Goal: Information Seeking & Learning: Find specific fact

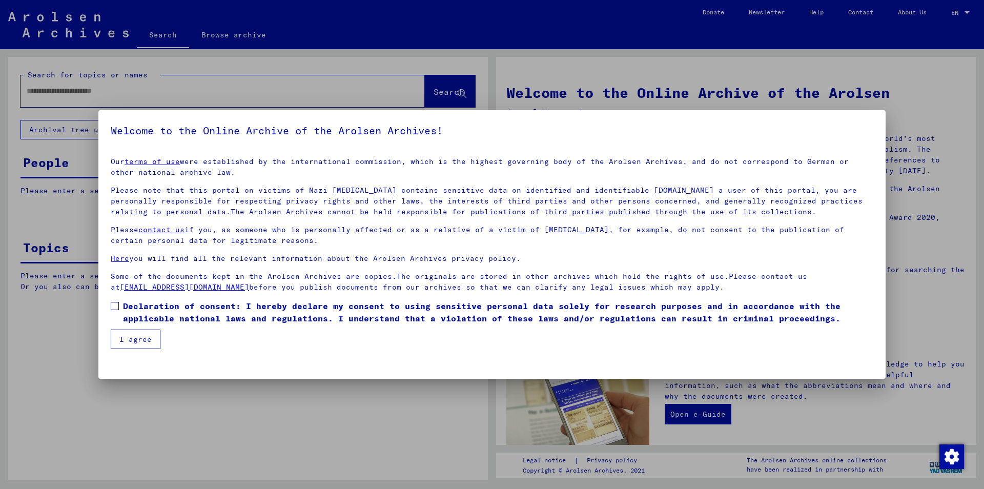
click at [112, 309] on span at bounding box center [115, 306] width 8 height 8
click at [130, 341] on button "I agree" at bounding box center [136, 339] width 50 height 19
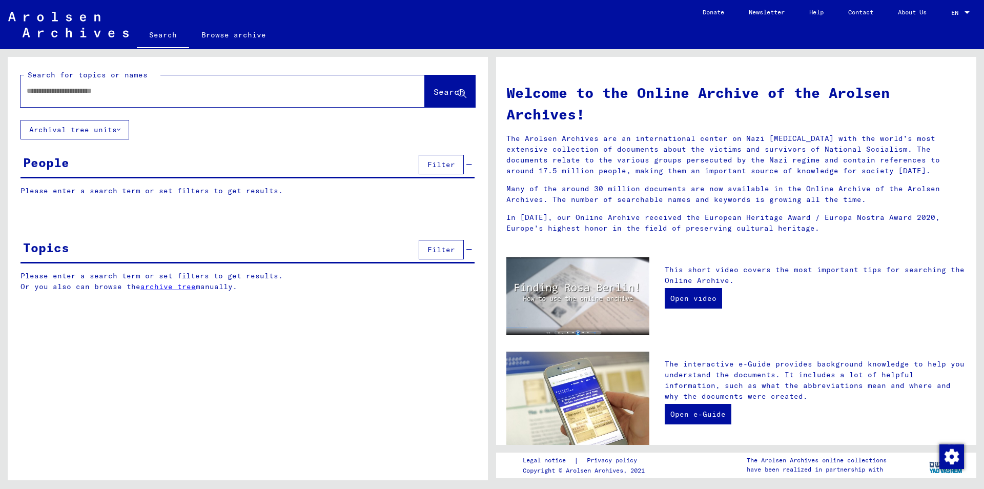
click at [96, 90] on input "text" at bounding box center [211, 91] width 368 height 11
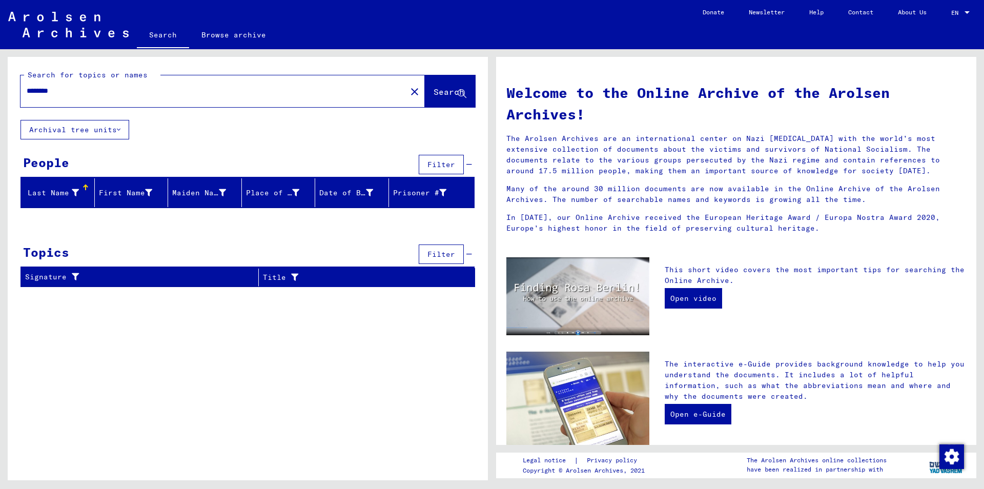
type input "********"
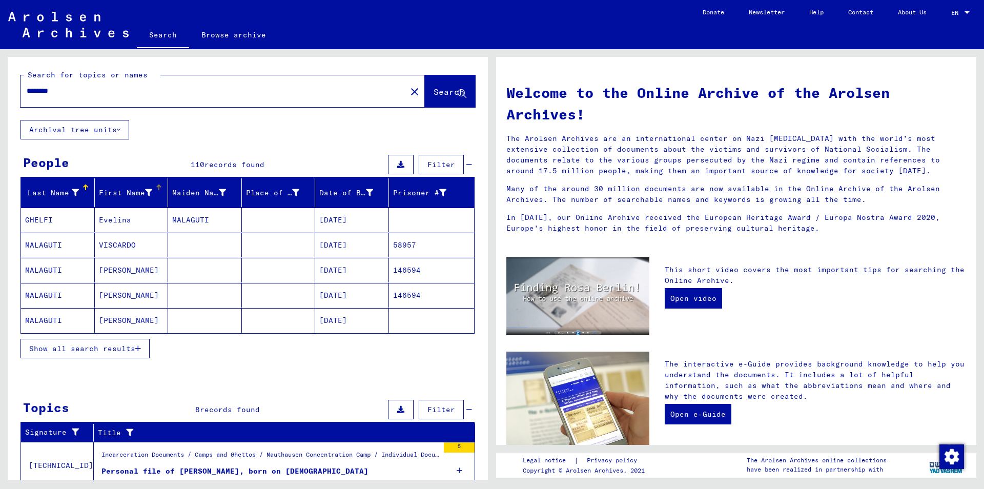
click at [155, 198] on div "First Name" at bounding box center [133, 193] width 69 height 16
drag, startPoint x: 113, startPoint y: 347, endPoint x: 143, endPoint y: 330, distance: 34.2
click at [113, 346] on span "Show all search results" at bounding box center [82, 348] width 106 height 9
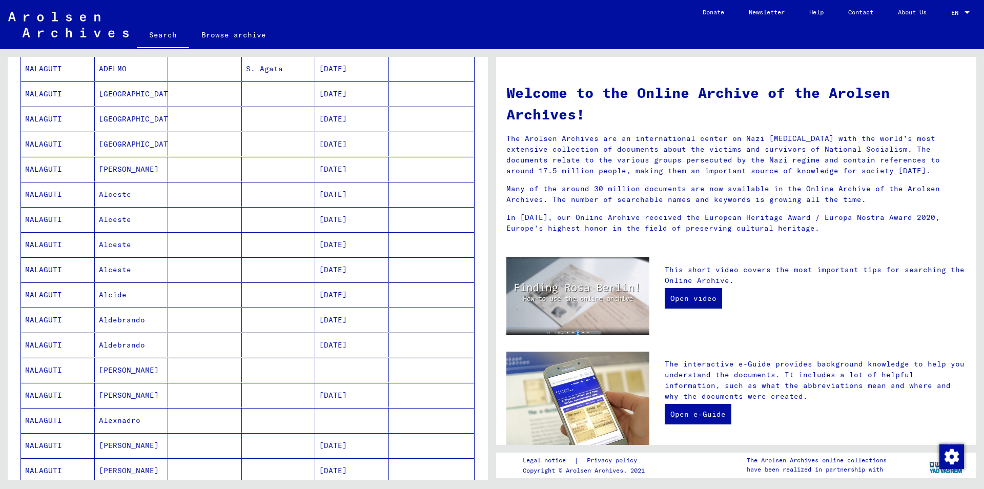
scroll to position [554, 0]
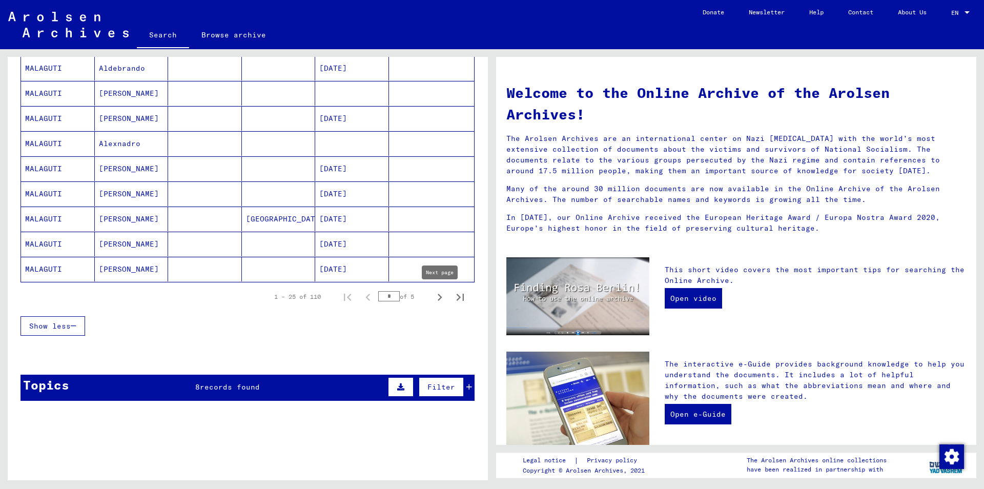
click at [441, 298] on icon "Next page" at bounding box center [440, 297] width 5 height 7
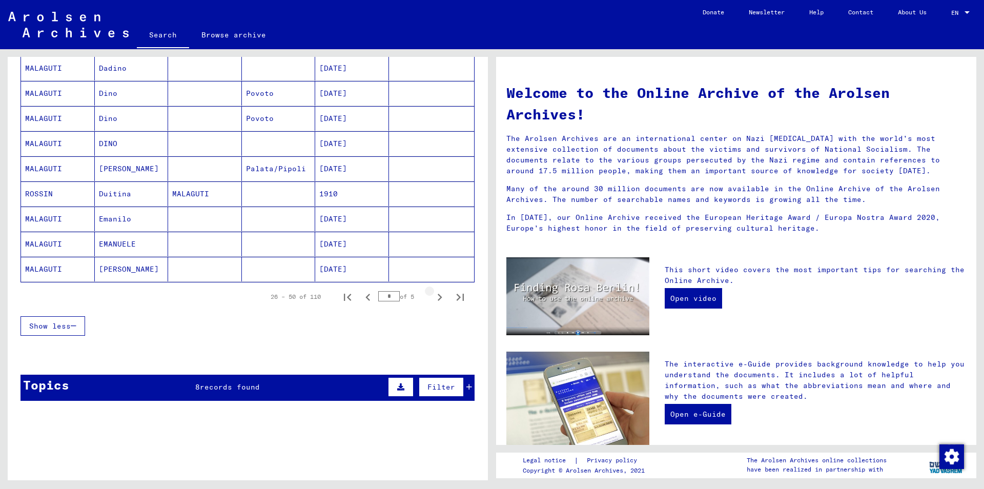
click at [437, 296] on icon "Next page" at bounding box center [440, 297] width 14 height 14
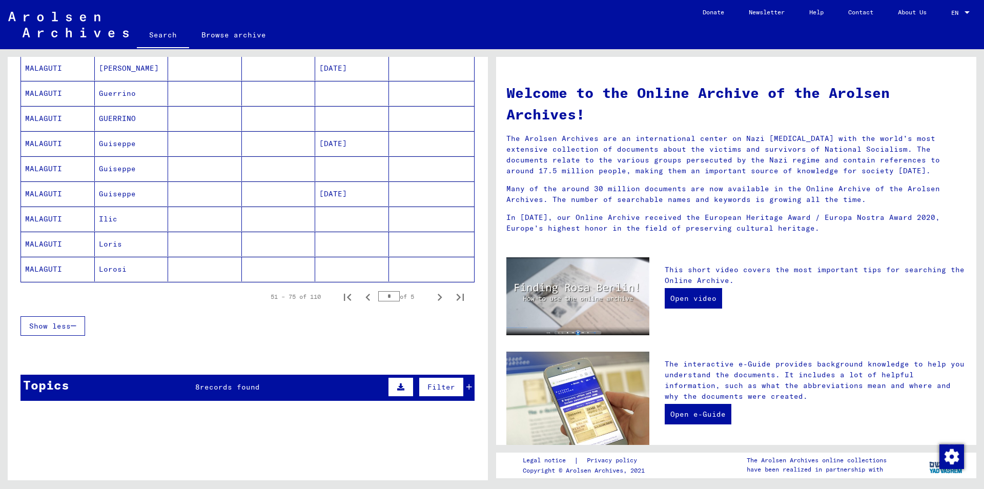
click at [434, 296] on icon "Next page" at bounding box center [440, 297] width 14 height 14
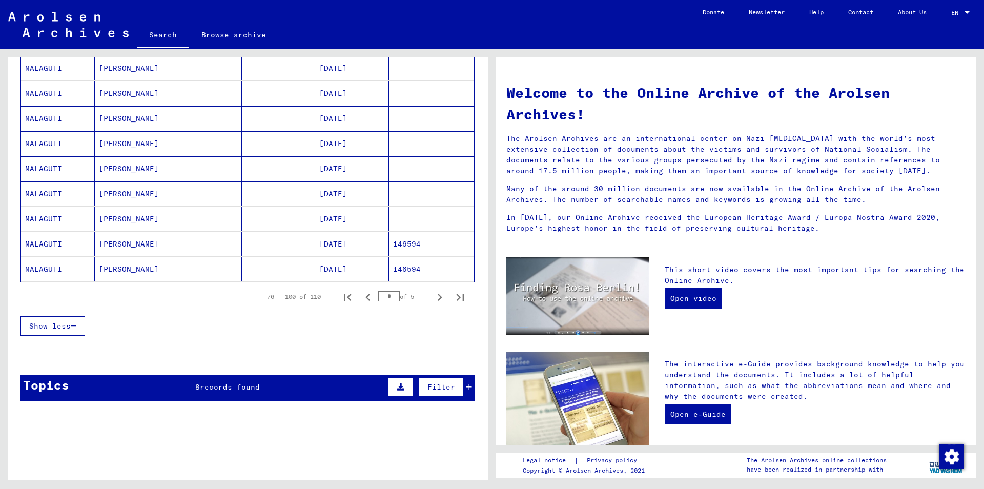
click at [433, 296] on icon "Next page" at bounding box center [440, 297] width 14 height 14
type input "*"
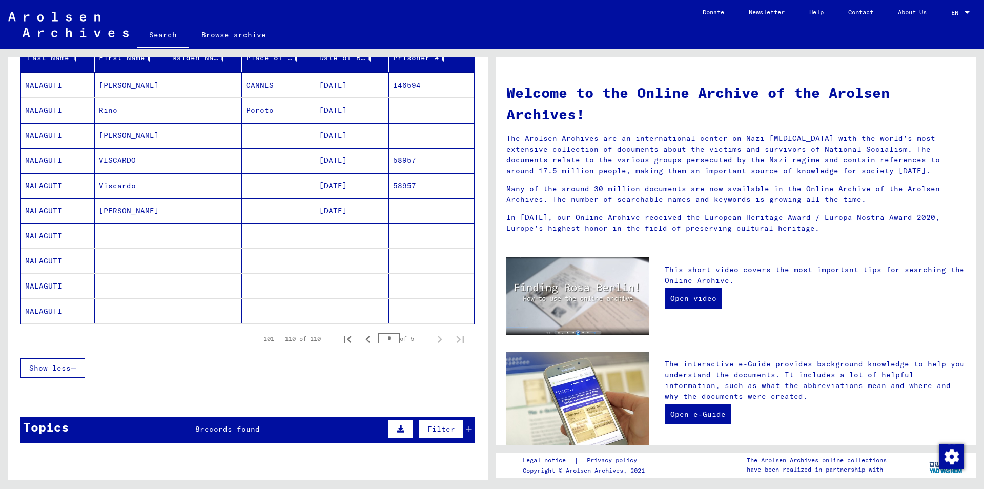
scroll to position [97, 0]
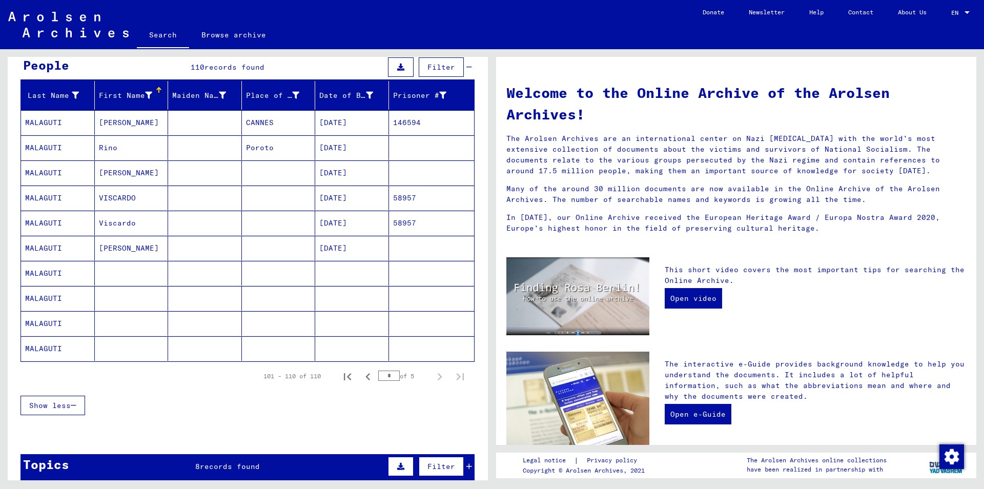
click at [366, 272] on mat-cell at bounding box center [352, 273] width 74 height 25
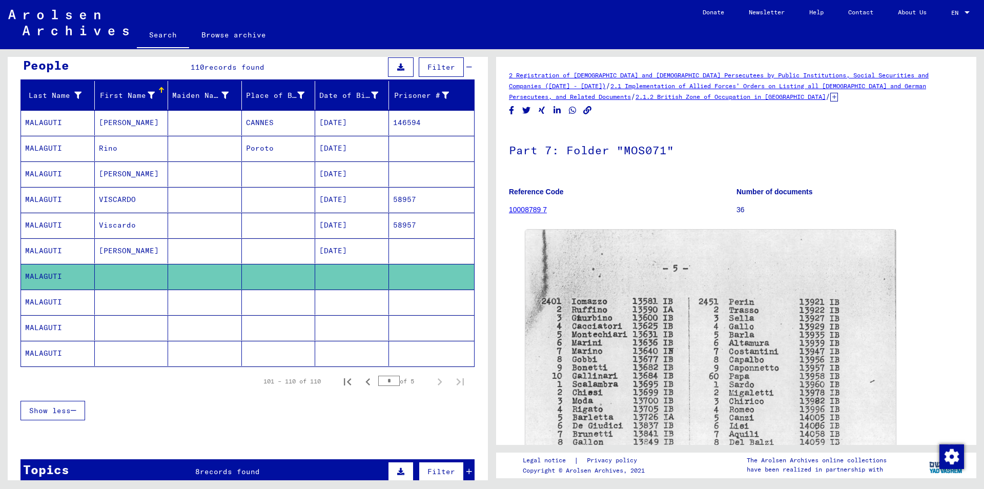
click at [353, 306] on mat-cell at bounding box center [352, 302] width 74 height 25
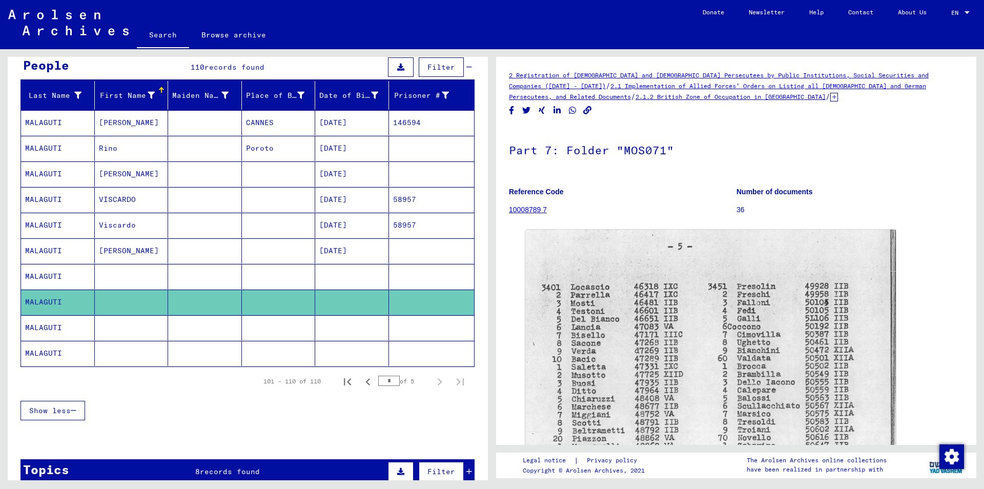
click at [349, 331] on mat-cell at bounding box center [352, 327] width 74 height 25
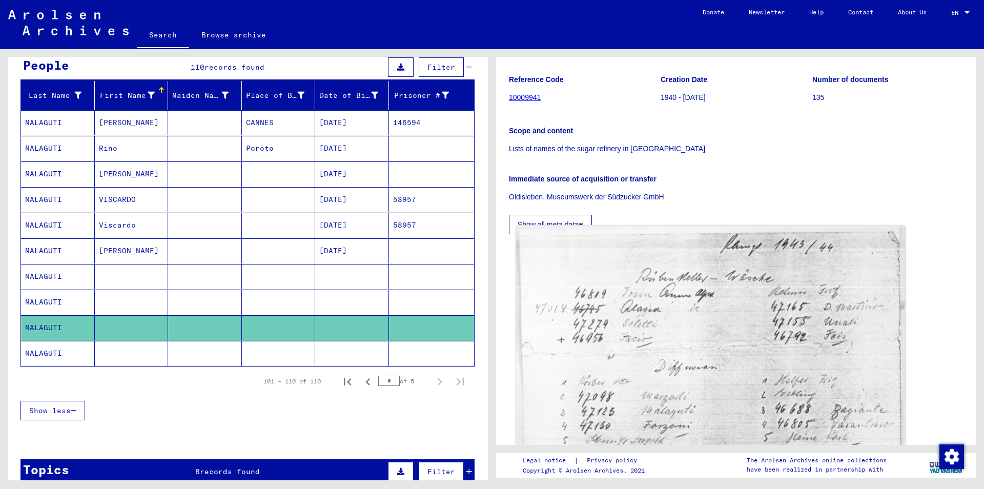
scroll to position [221, 0]
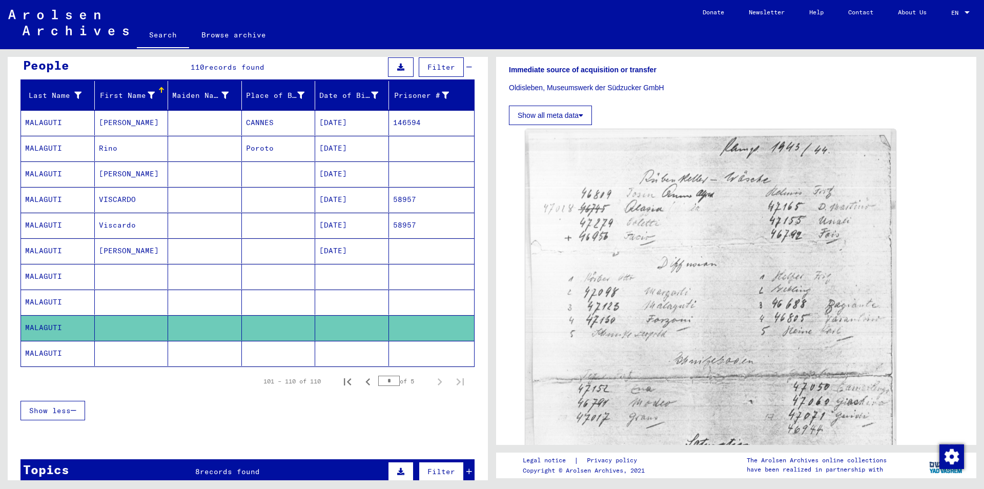
click at [342, 360] on mat-cell at bounding box center [352, 353] width 74 height 25
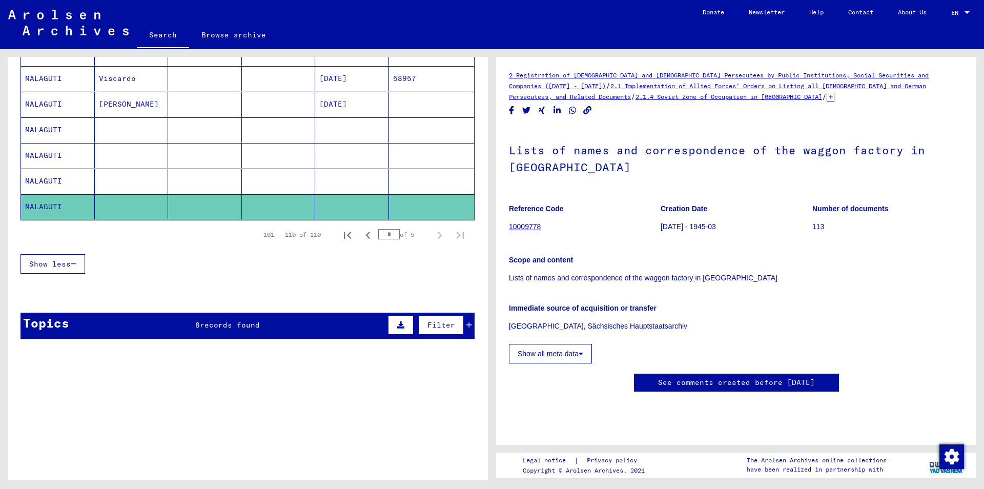
scroll to position [319, 0]
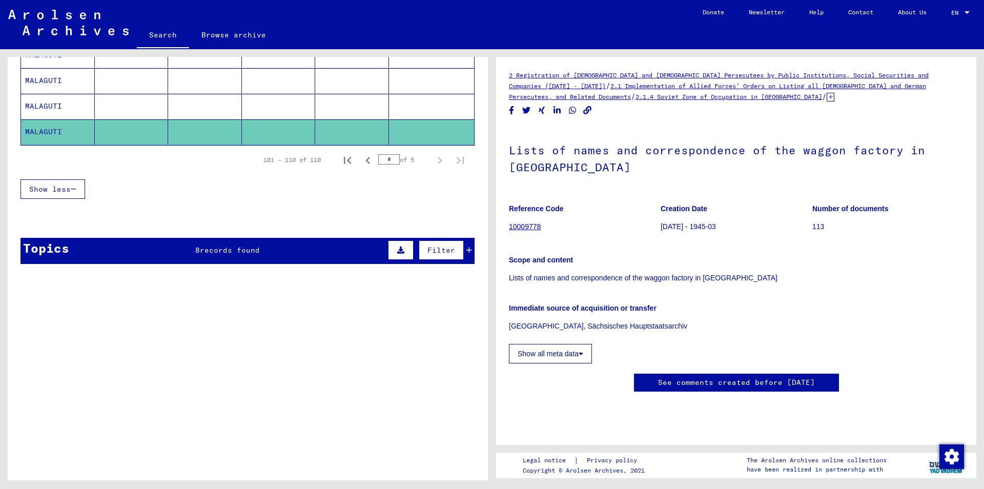
click at [471, 250] on icon at bounding box center [469, 250] width 6 height 7
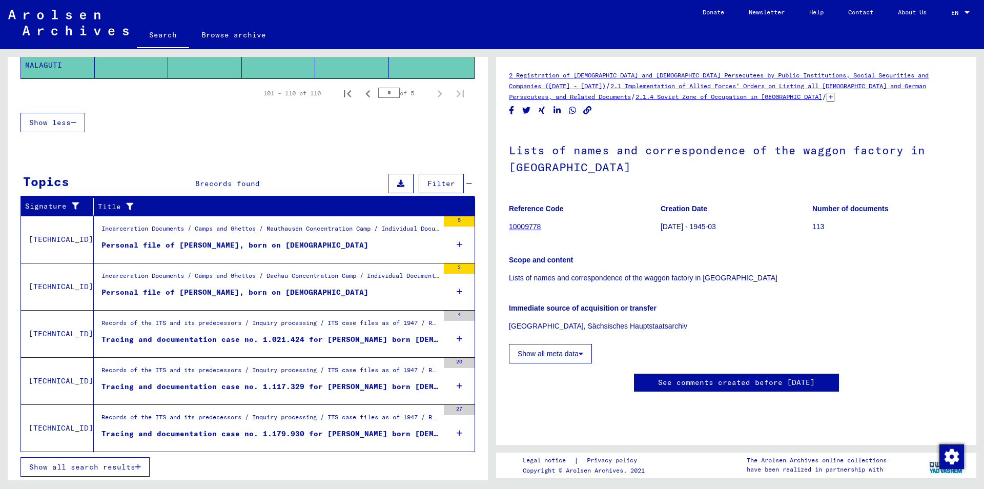
scroll to position [387, 0]
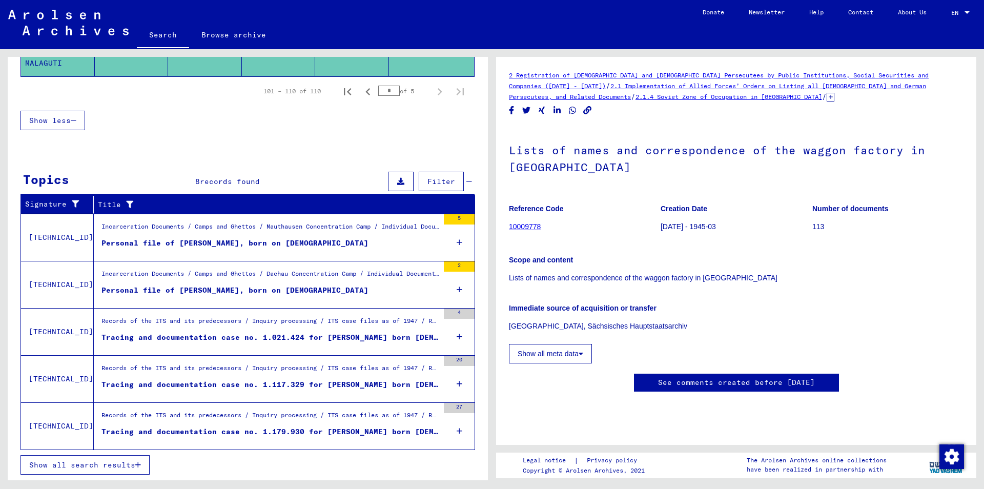
click at [134, 467] on span "Show all search results" at bounding box center [82, 464] width 106 height 9
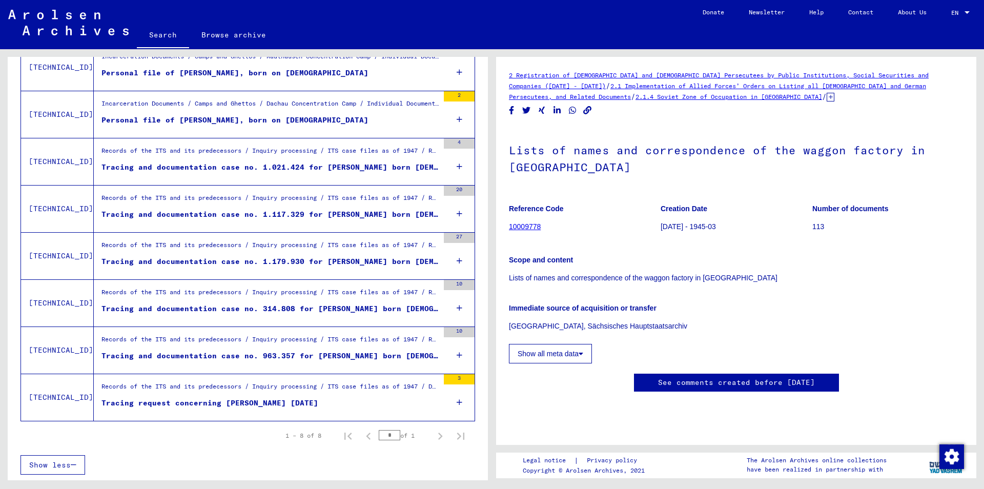
scroll to position [0, 0]
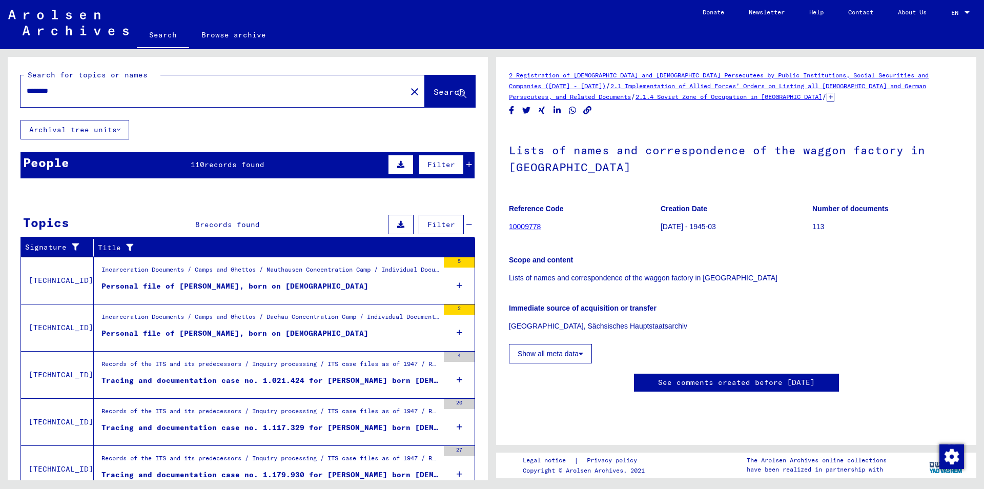
drag, startPoint x: 16, startPoint y: 92, endPoint x: 0, endPoint y: 88, distance: 16.8
click at [27, 88] on input "********" at bounding box center [214, 91] width 374 height 11
type input "*****"
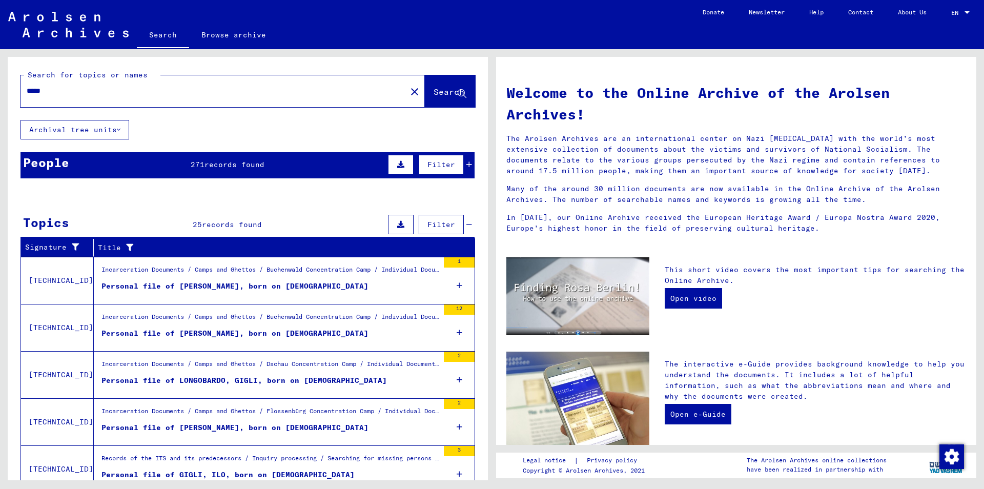
click at [470, 168] on icon at bounding box center [469, 164] width 6 height 7
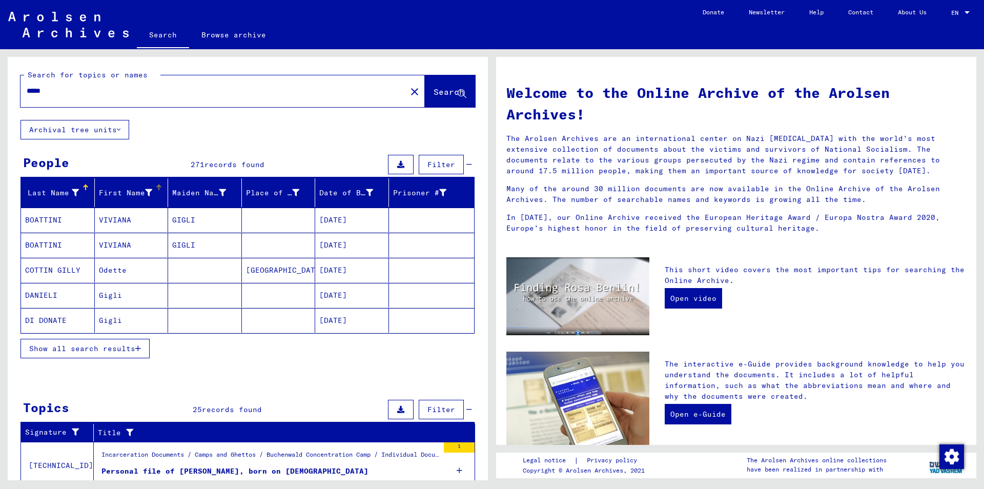
click at [160, 192] on div "First Name" at bounding box center [133, 193] width 69 height 16
click at [120, 351] on span "Show all search results" at bounding box center [82, 348] width 106 height 9
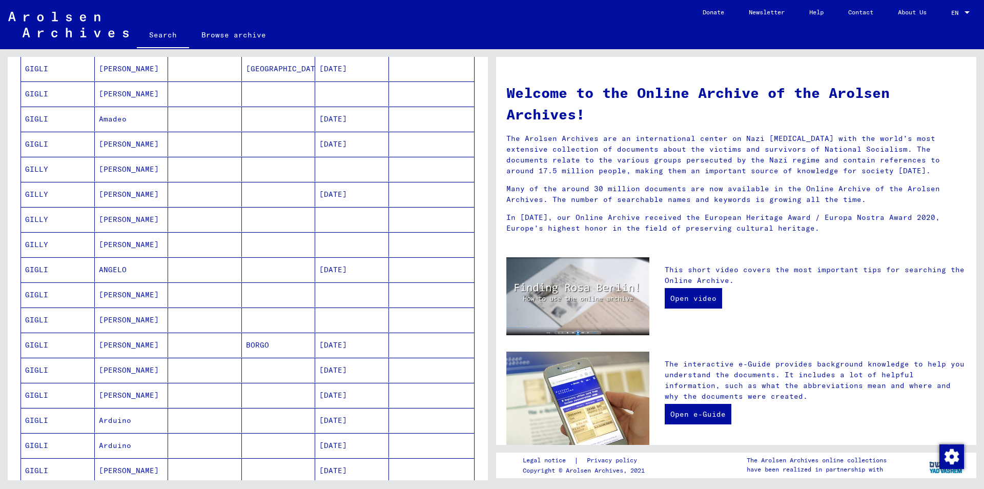
scroll to position [443, 0]
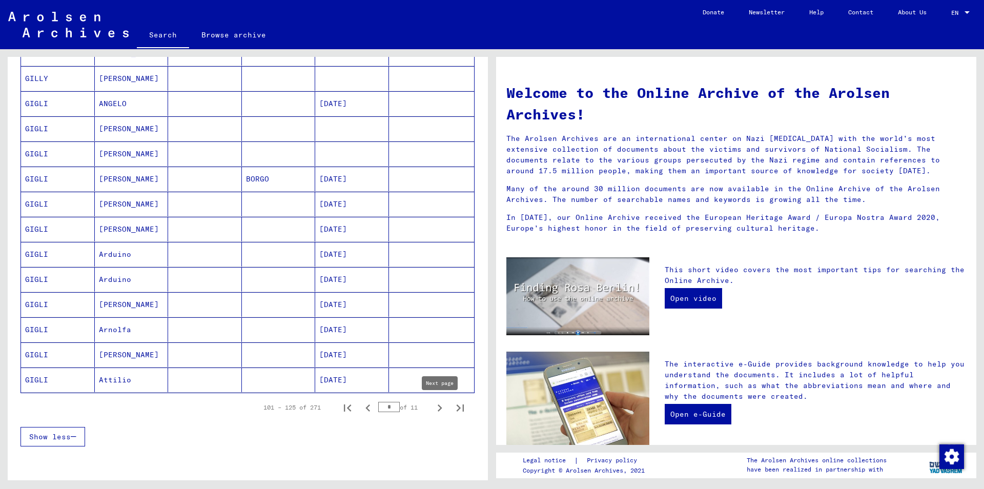
click at [440, 411] on icon "Next page" at bounding box center [440, 408] width 14 height 14
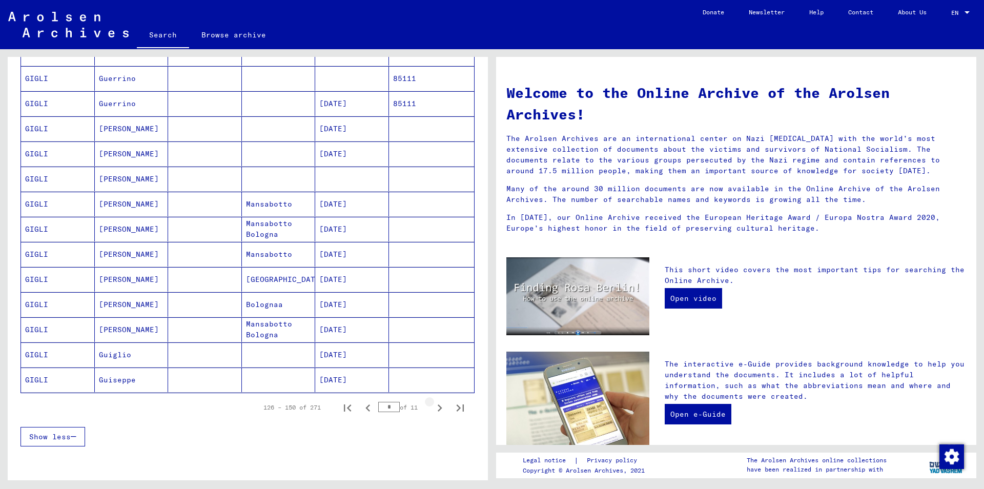
click at [440, 411] on icon "Next page" at bounding box center [440, 408] width 14 height 14
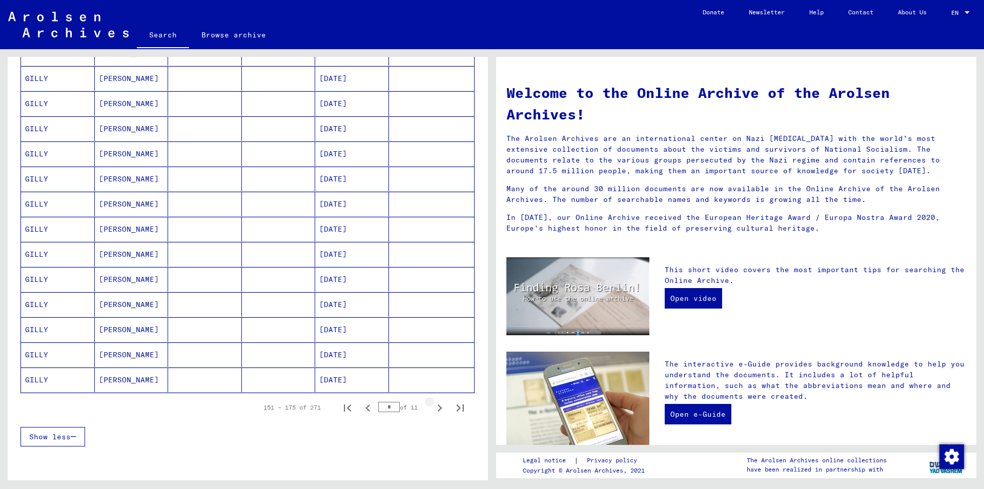
click at [440, 411] on icon "Next page" at bounding box center [440, 408] width 14 height 14
click at [439, 410] on icon "Next page" at bounding box center [440, 407] width 5 height 7
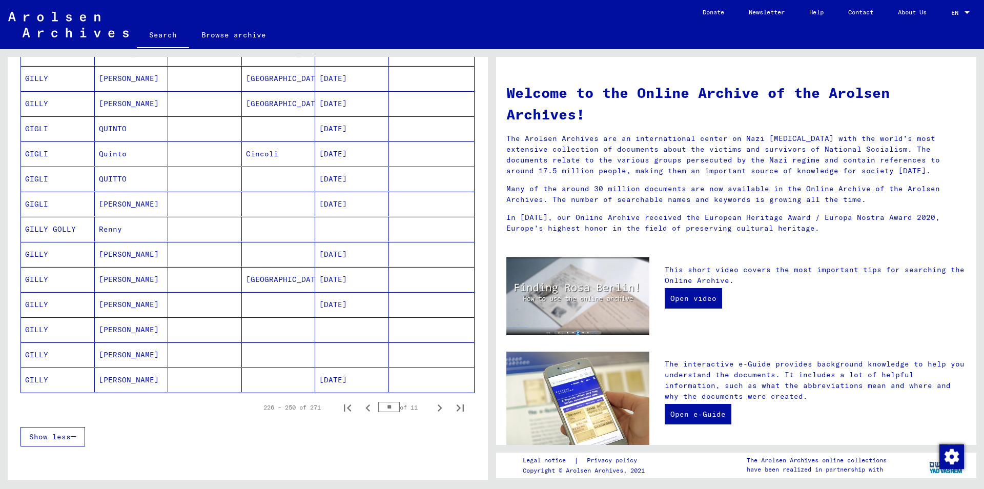
click at [439, 410] on icon "Next page" at bounding box center [440, 407] width 5 height 7
type input "**"
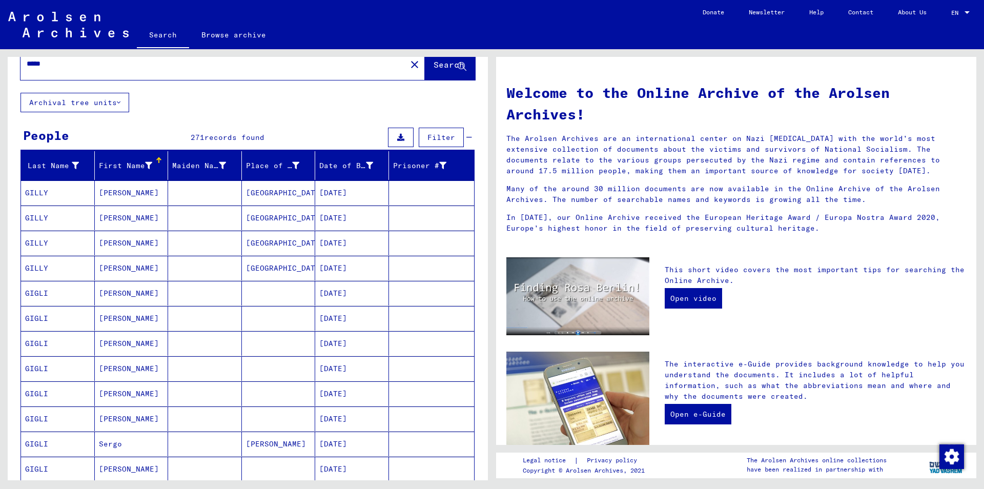
scroll to position [0, 0]
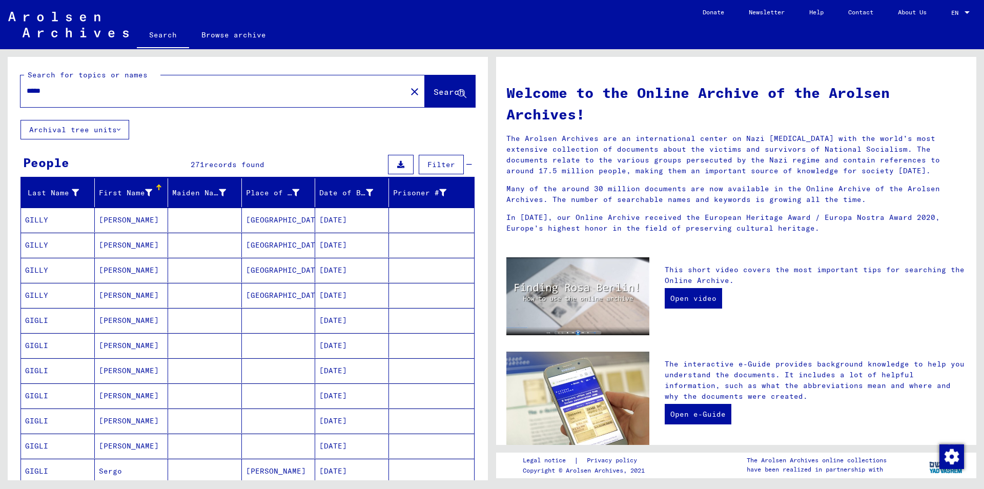
click at [41, 92] on input "*****" at bounding box center [211, 91] width 368 height 11
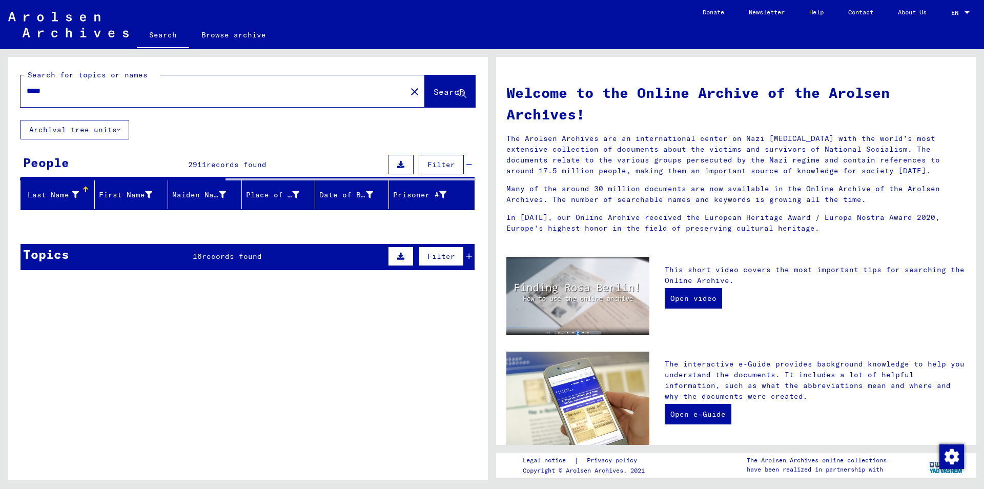
type input "*****"
click at [436, 90] on span "Search" at bounding box center [449, 92] width 31 height 10
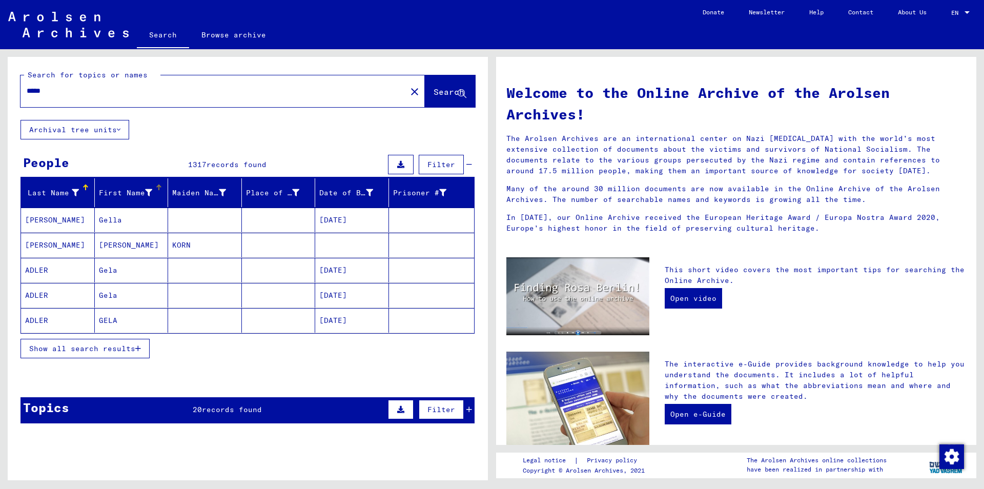
click at [160, 194] on div "First Name" at bounding box center [133, 193] width 69 height 16
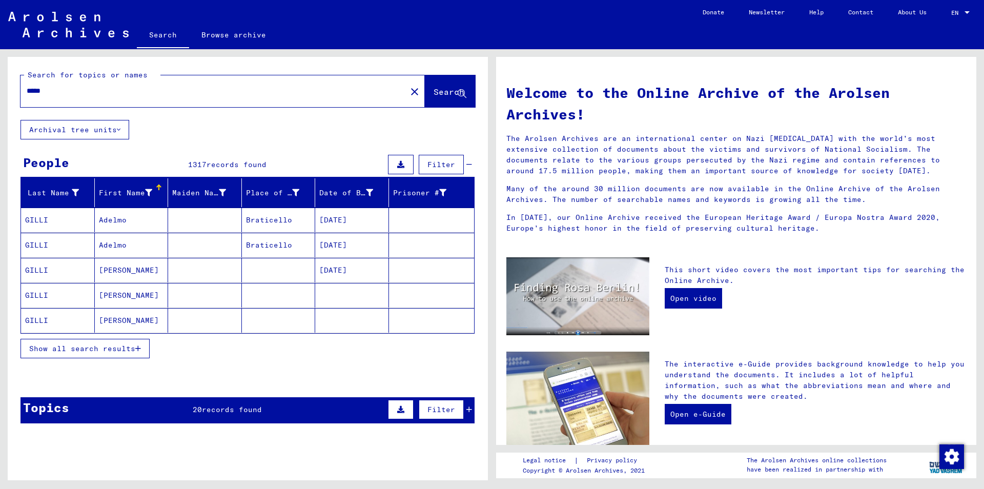
click at [110, 355] on button "Show all search results" at bounding box center [85, 348] width 129 height 19
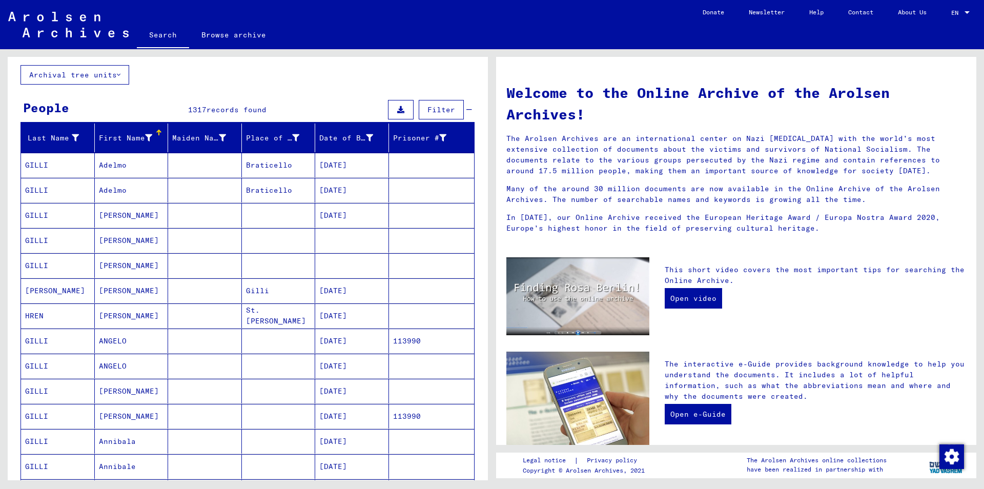
scroll to position [55, 0]
click at [340, 243] on mat-cell at bounding box center [352, 240] width 74 height 25
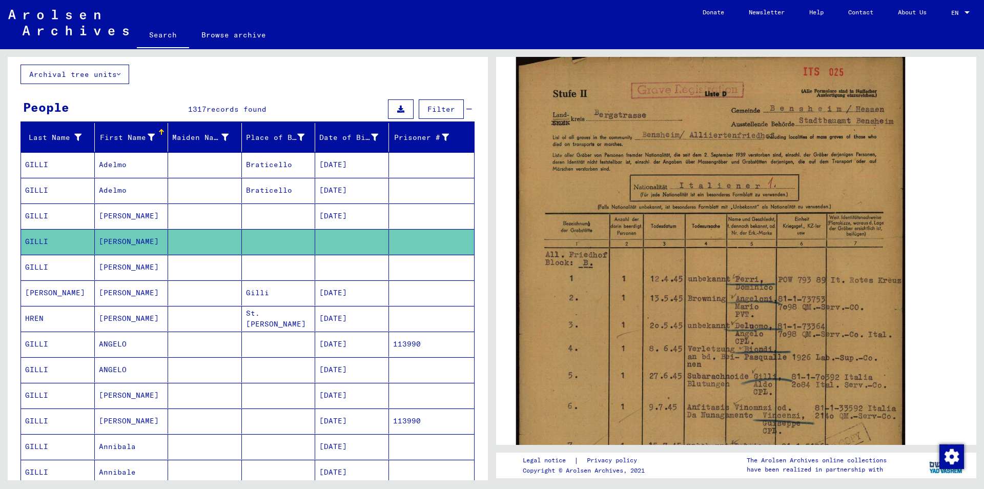
scroll to position [221, 0]
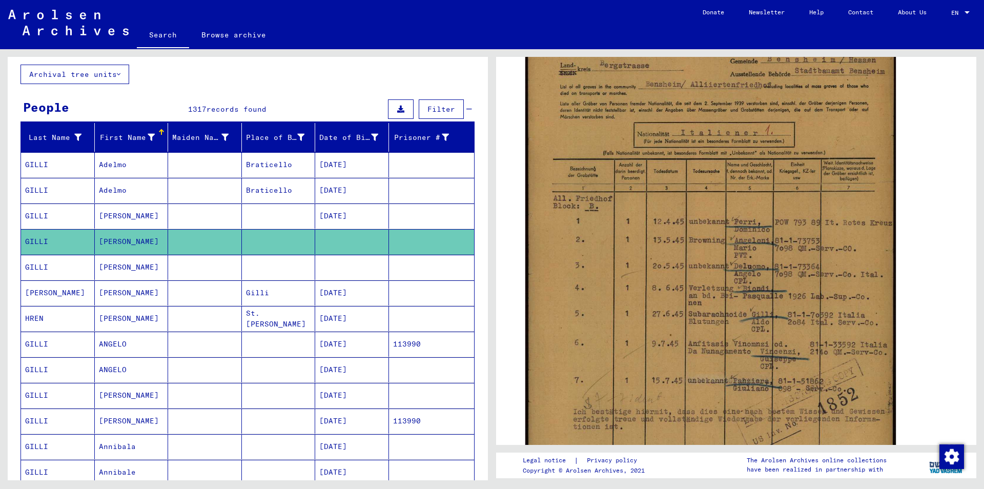
click at [279, 270] on mat-cell at bounding box center [279, 267] width 74 height 25
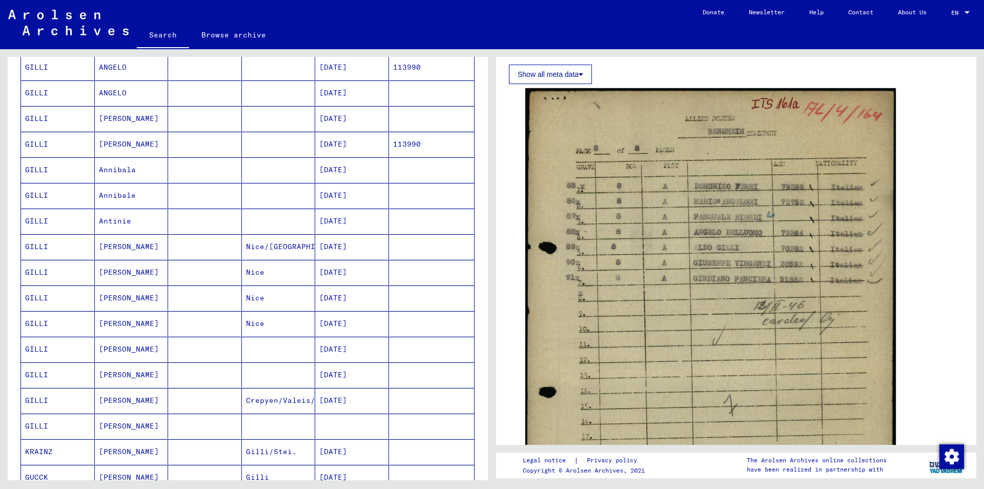
scroll to position [554, 0]
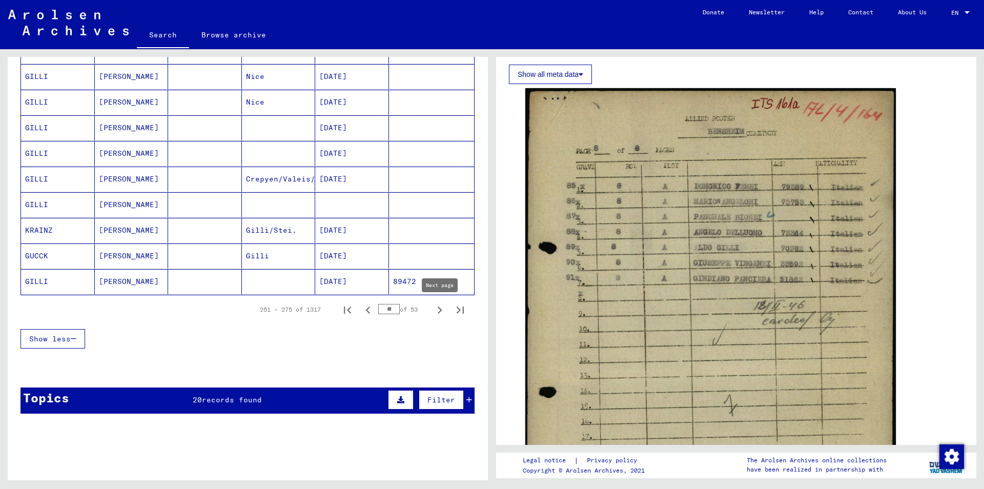
click at [438, 313] on icon "Next page" at bounding box center [440, 310] width 14 height 14
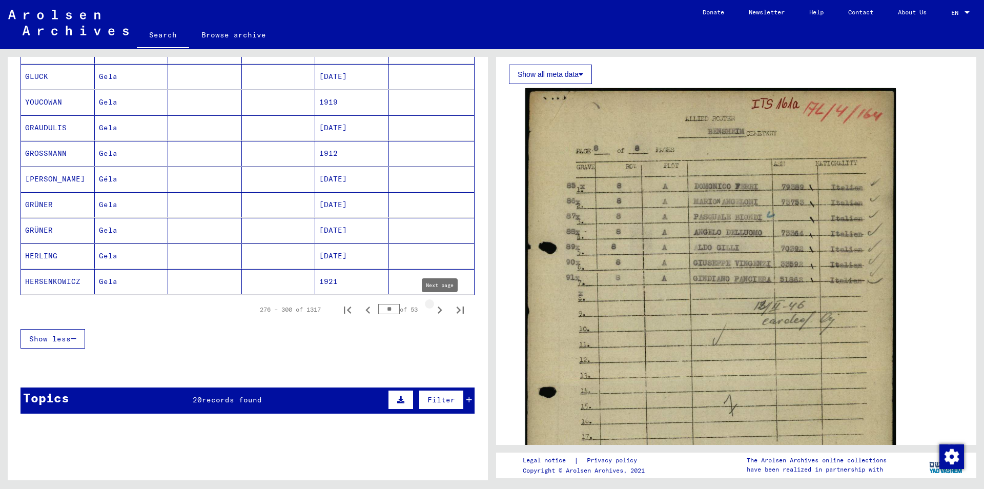
click at [438, 313] on icon "Next page" at bounding box center [440, 310] width 14 height 14
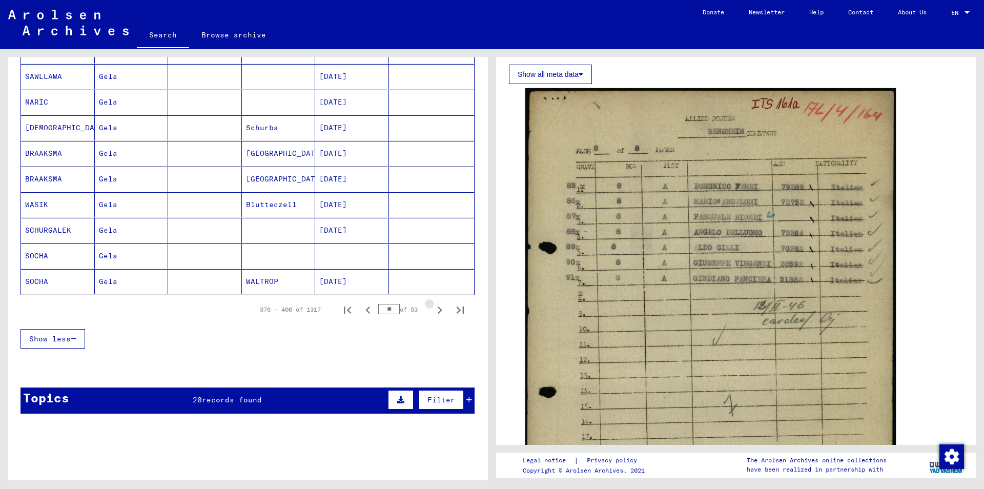
click at [438, 313] on icon "Next page" at bounding box center [440, 310] width 14 height 14
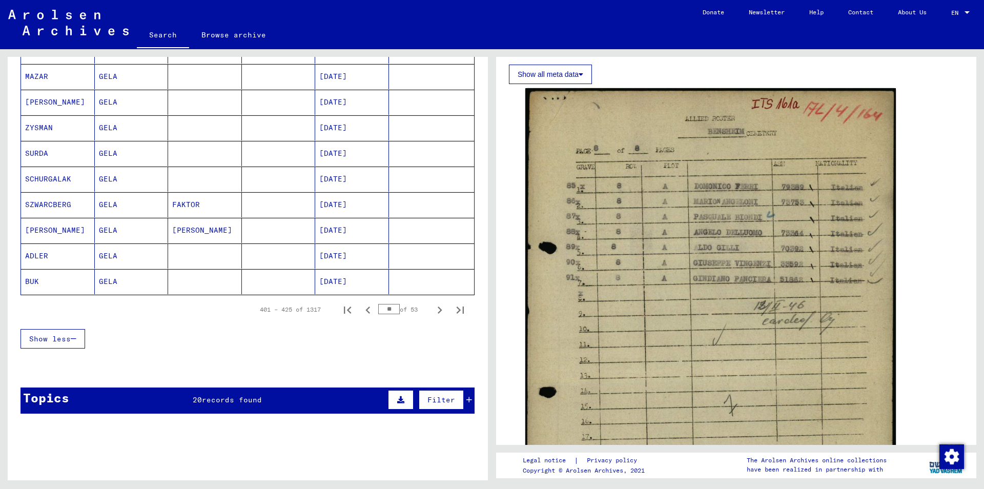
click at [440, 311] on icon "Next page" at bounding box center [440, 310] width 5 height 7
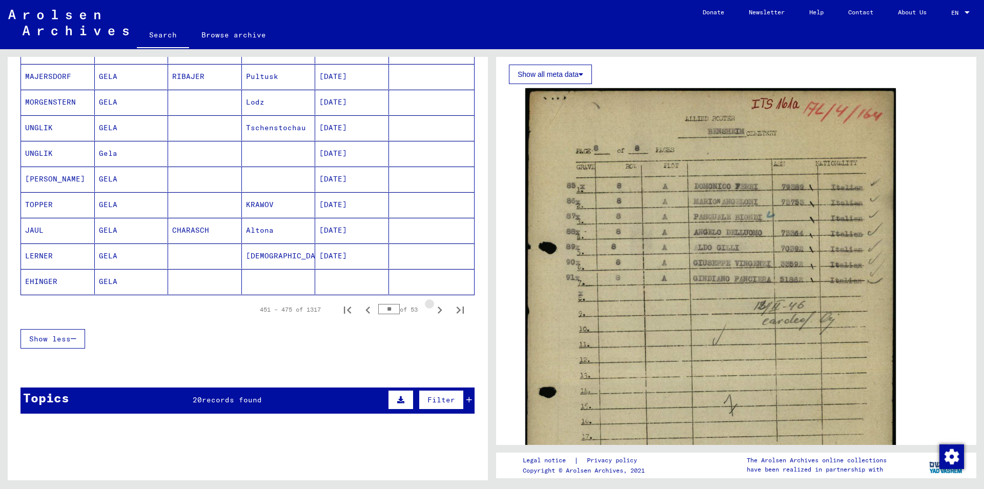
click at [440, 311] on icon "Next page" at bounding box center [440, 310] width 5 height 7
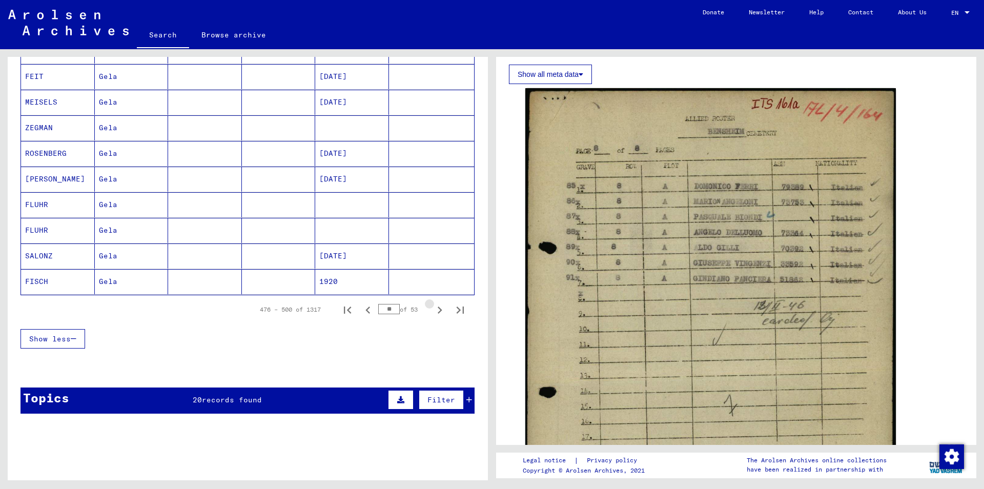
click at [440, 311] on icon "Next page" at bounding box center [440, 310] width 5 height 7
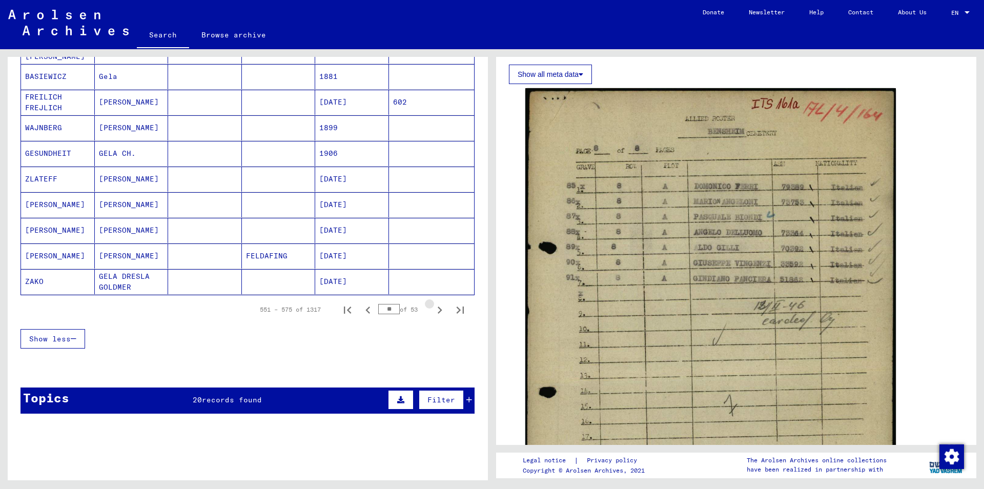
click at [440, 311] on icon "Next page" at bounding box center [440, 310] width 5 height 7
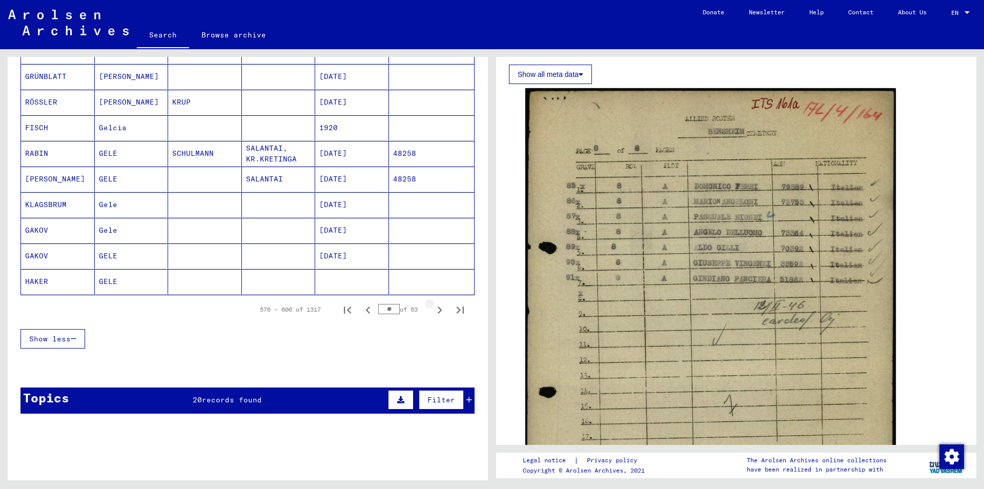
click at [440, 311] on icon "Next page" at bounding box center [440, 310] width 5 height 7
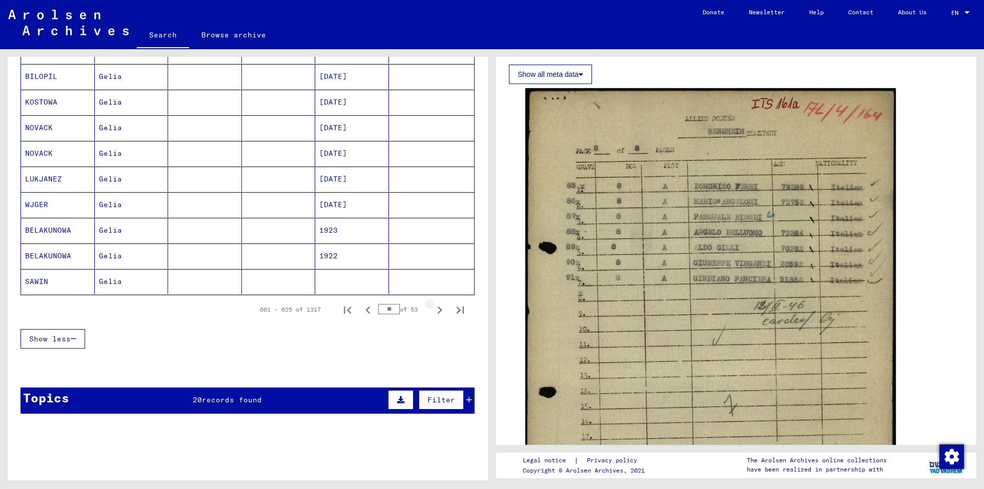
click at [440, 311] on icon "Next page" at bounding box center [440, 310] width 5 height 7
click at [441, 311] on icon "Next page" at bounding box center [440, 310] width 5 height 7
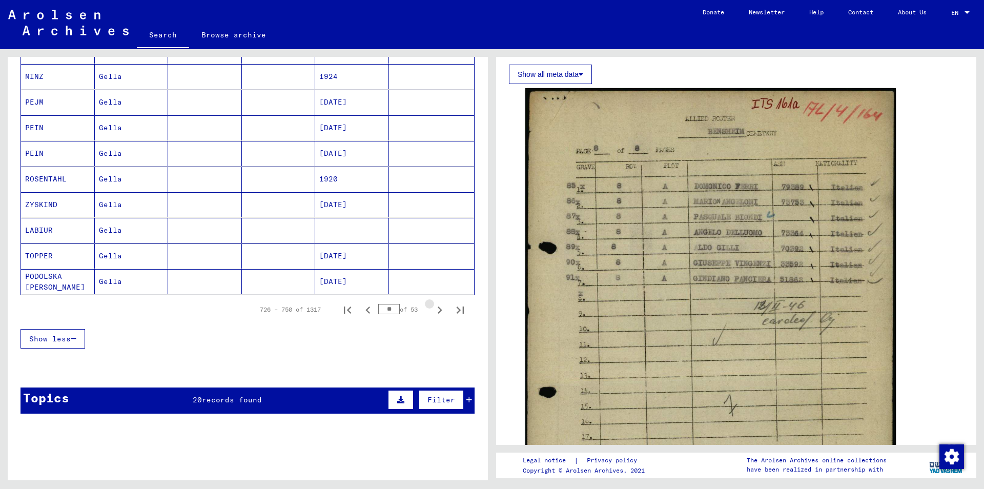
click at [441, 311] on icon "Next page" at bounding box center [440, 310] width 5 height 7
click at [440, 313] on icon "Next page" at bounding box center [440, 310] width 14 height 14
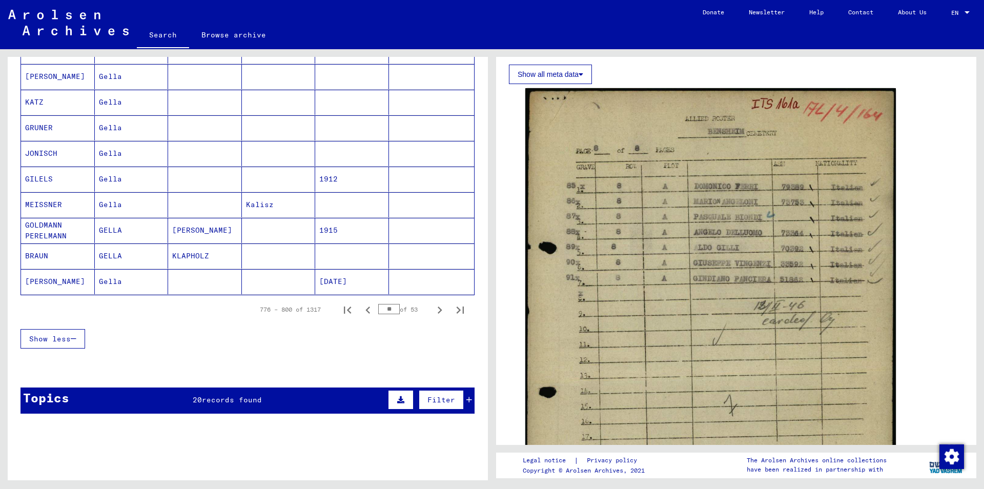
click at [439, 311] on icon "Next page" at bounding box center [440, 310] width 14 height 14
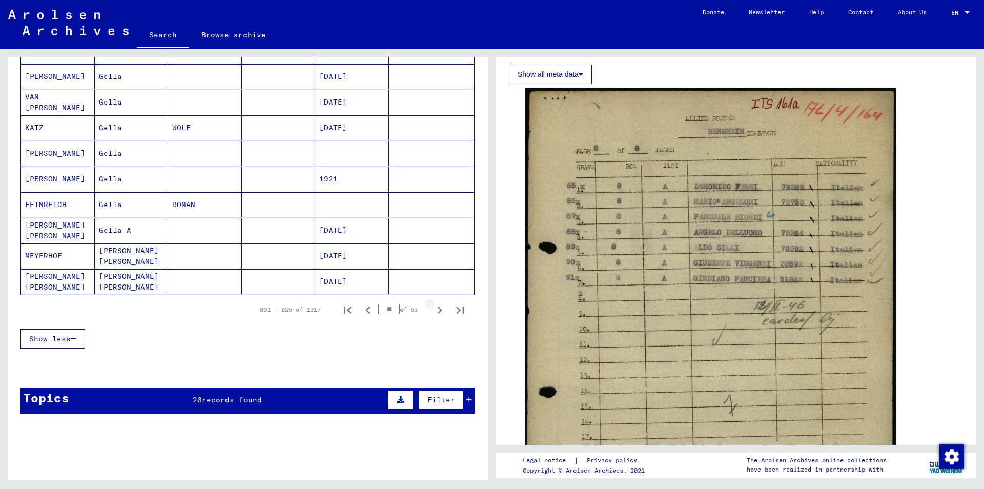
click at [439, 310] on icon "Next page" at bounding box center [440, 310] width 14 height 14
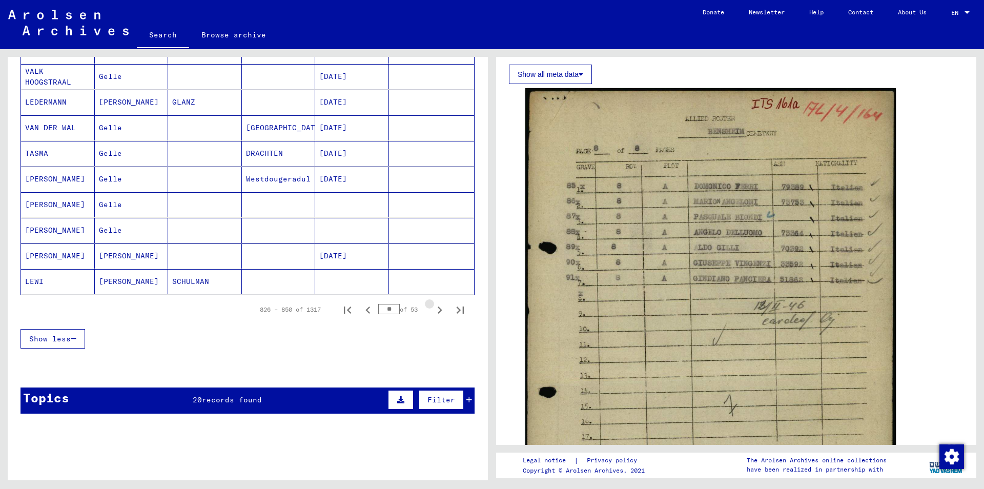
click at [439, 310] on icon "Next page" at bounding box center [440, 310] width 14 height 14
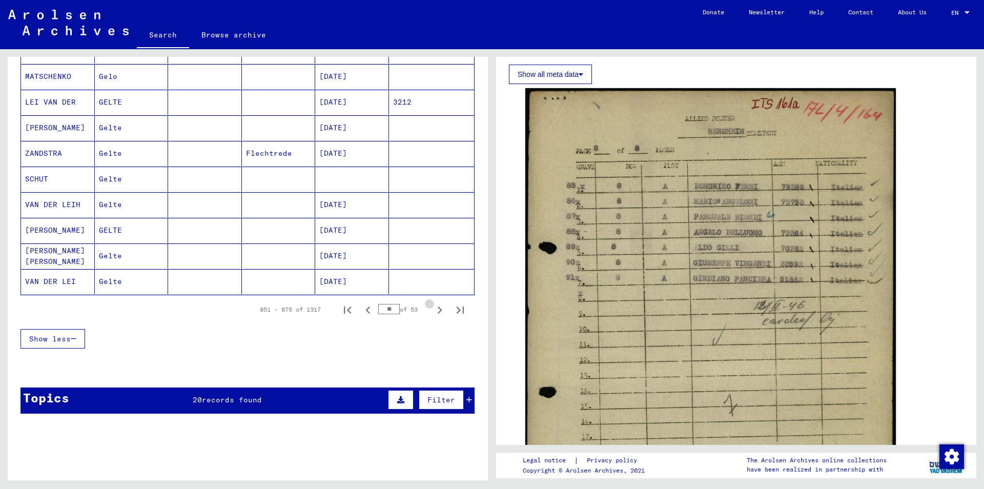
click at [439, 310] on icon "Next page" at bounding box center [440, 310] width 14 height 14
click at [439, 309] on icon "Next page" at bounding box center [440, 310] width 14 height 14
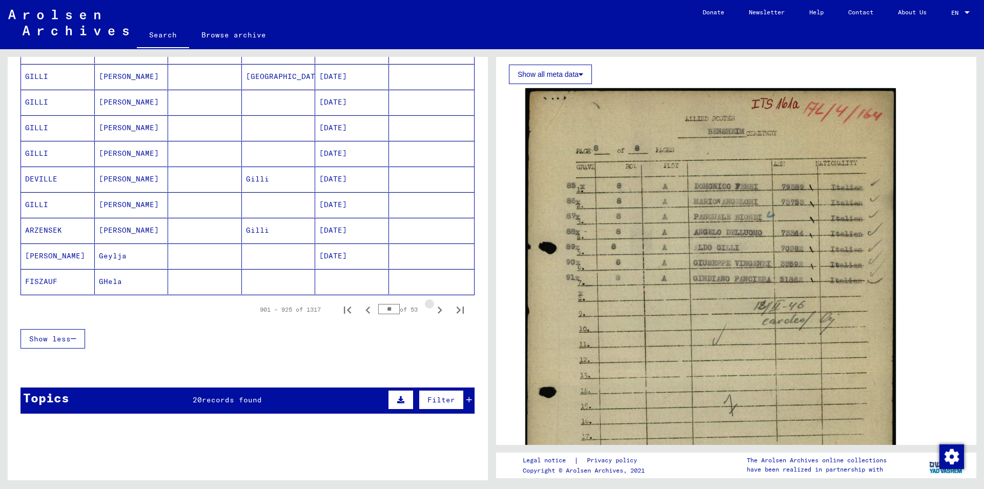
click at [439, 309] on icon "Next page" at bounding box center [440, 310] width 14 height 14
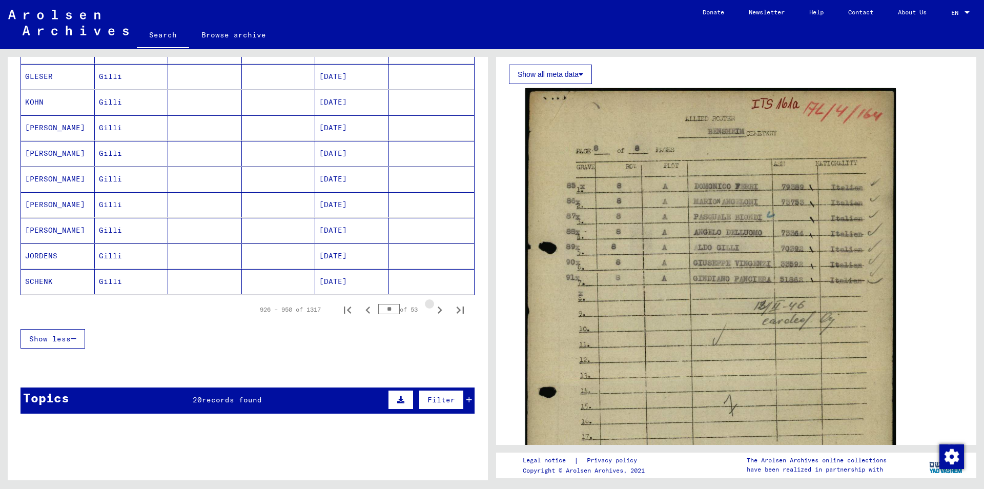
click at [439, 309] on icon "Next page" at bounding box center [440, 310] width 14 height 14
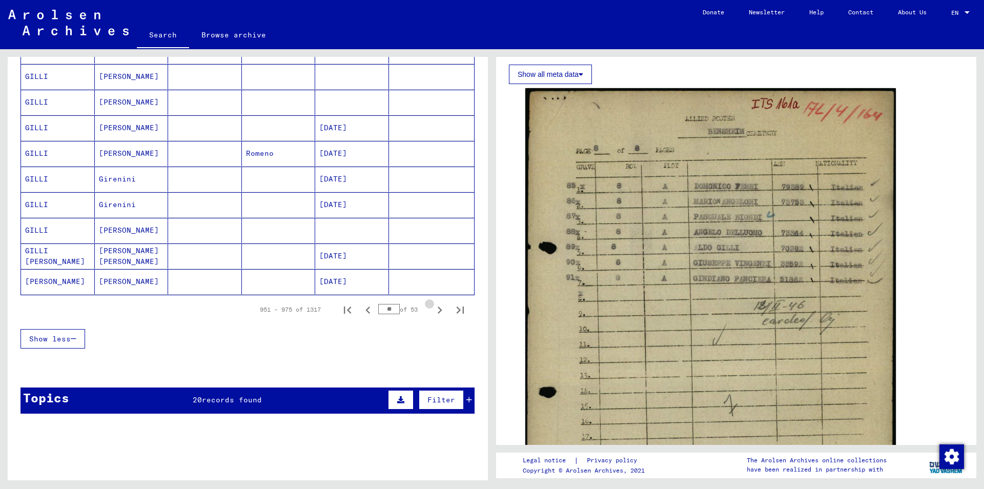
click at [439, 309] on icon "Next page" at bounding box center [440, 310] width 14 height 14
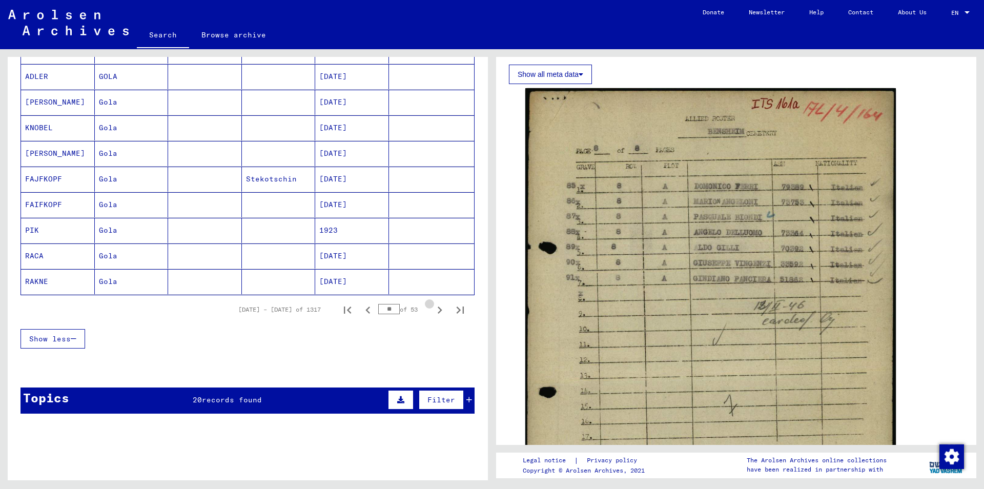
click at [439, 309] on icon "Next page" at bounding box center [440, 310] width 14 height 14
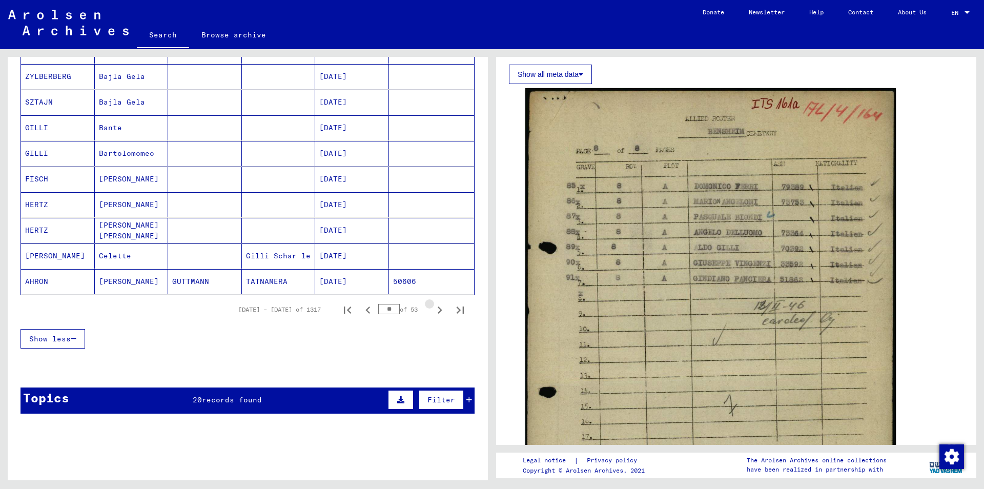
click at [439, 309] on icon "Next page" at bounding box center [440, 310] width 14 height 14
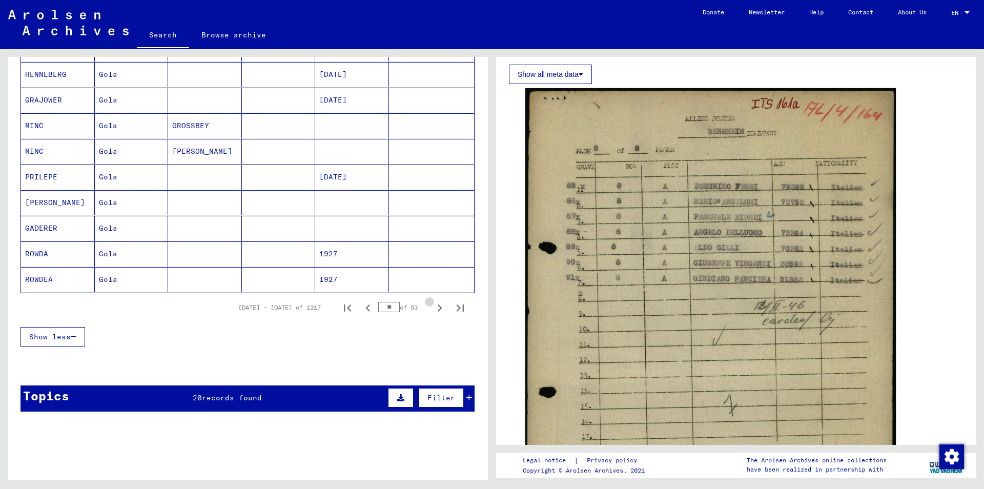
click at [439, 309] on icon "Next page" at bounding box center [440, 308] width 14 height 14
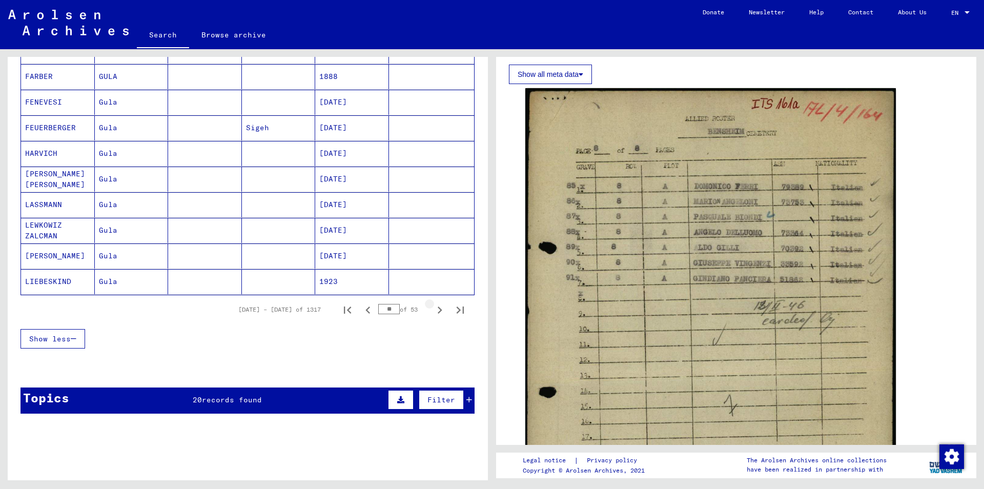
click at [439, 309] on icon "Next page" at bounding box center [440, 310] width 14 height 14
click at [438, 309] on icon "Next page" at bounding box center [440, 310] width 14 height 14
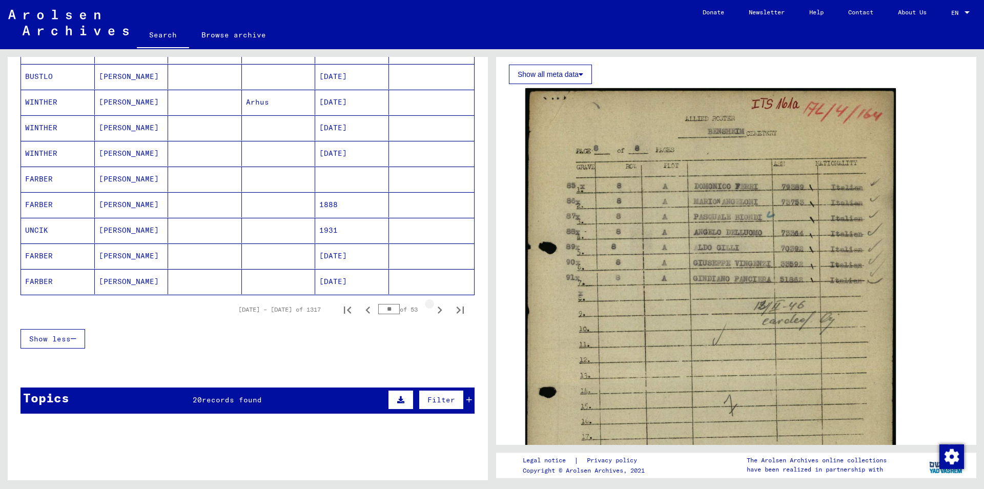
click at [438, 309] on icon "Next page" at bounding box center [440, 310] width 14 height 14
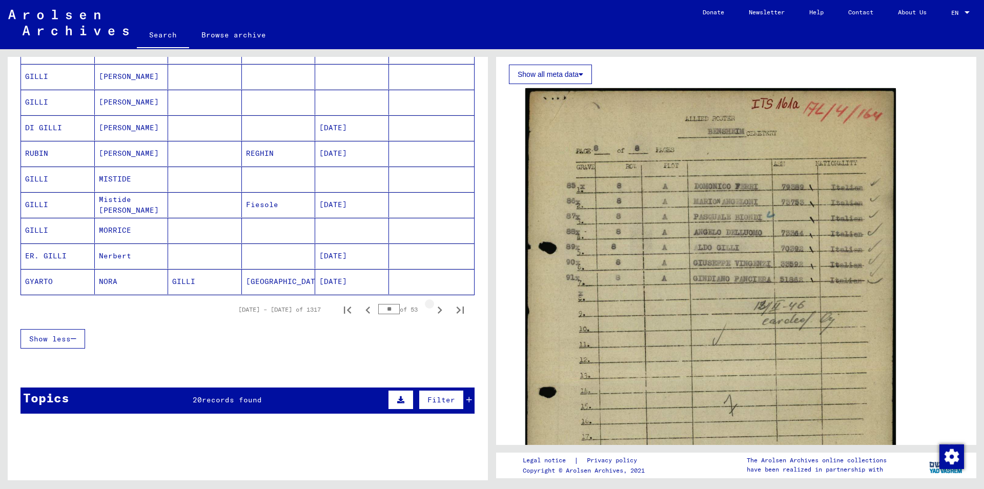
click at [438, 309] on icon "Next page" at bounding box center [440, 310] width 14 height 14
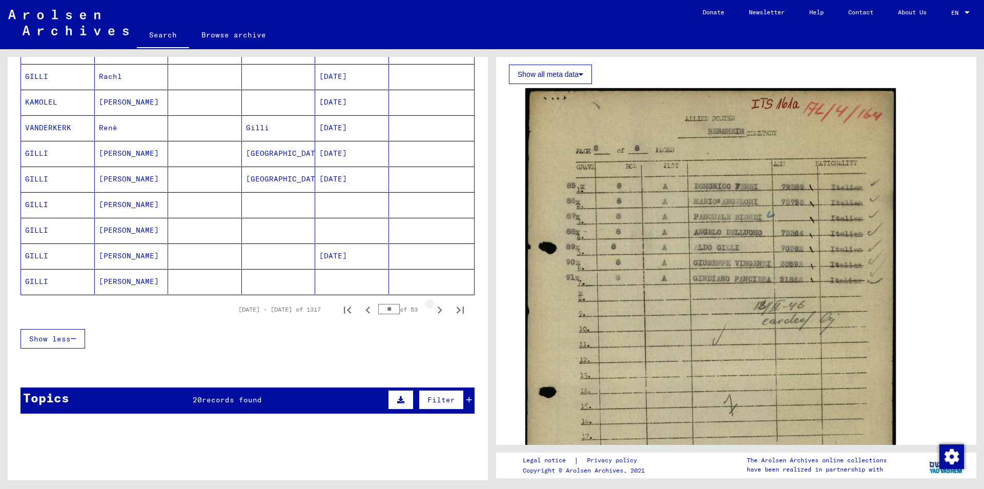
click at [438, 309] on icon "Next page" at bounding box center [440, 310] width 14 height 14
type input "**"
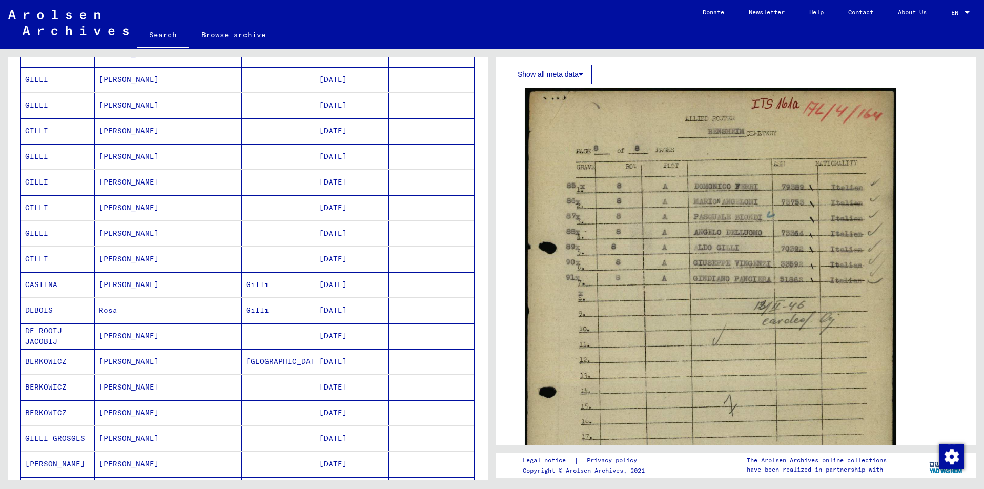
scroll to position [0, 0]
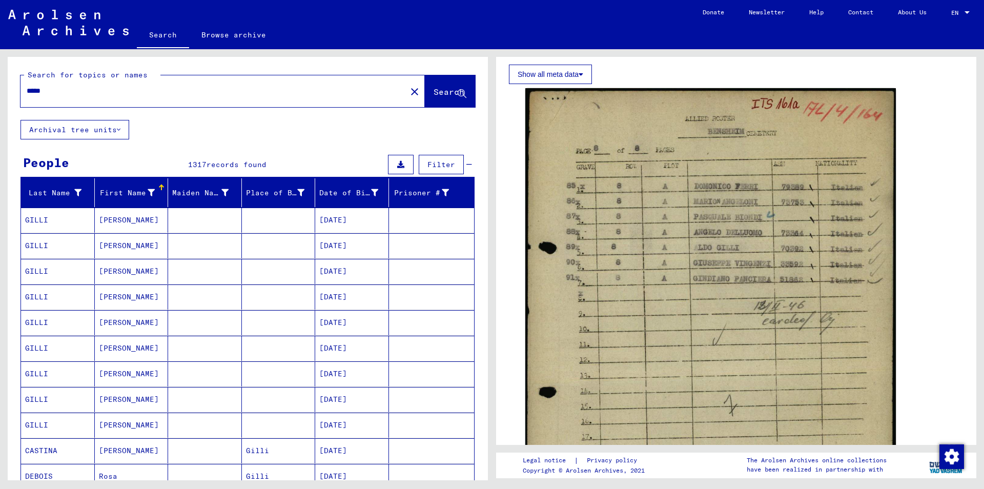
click at [60, 90] on input "*****" at bounding box center [214, 91] width 374 height 11
type input "**********"
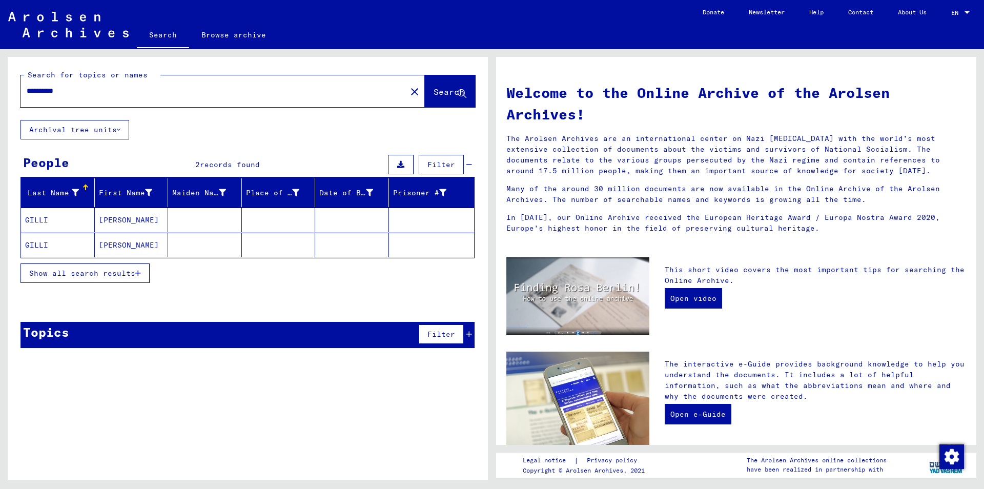
click at [338, 219] on mat-cell at bounding box center [352, 220] width 74 height 25
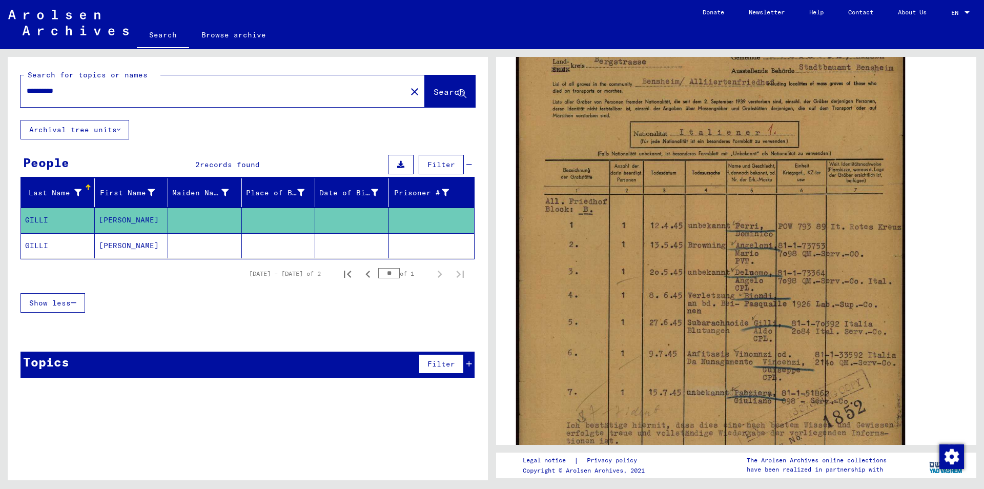
scroll to position [221, 0]
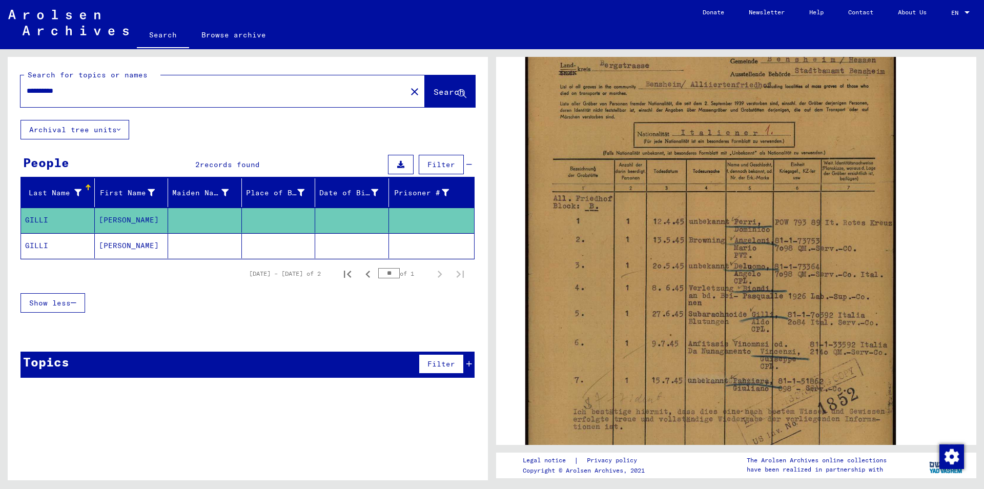
click at [277, 248] on mat-cell at bounding box center [279, 245] width 74 height 25
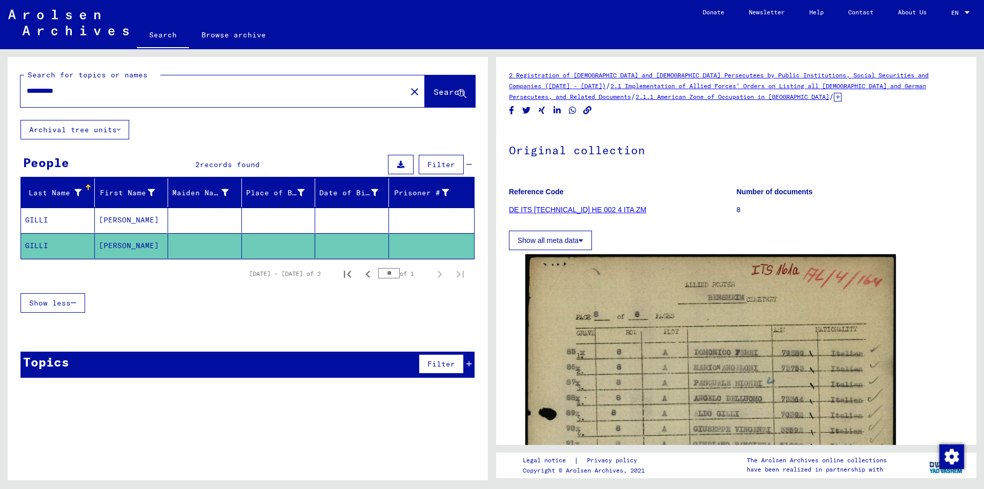
click at [834, 97] on icon at bounding box center [838, 97] width 8 height 9
